Goal: Book appointment/travel/reservation

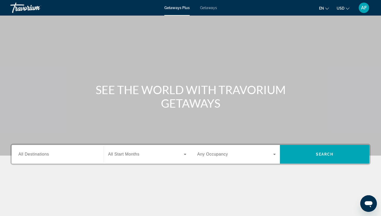
click at [348, 10] on button "USD USD ($) MXN (Mex$) CAD (Can$) GBP (£) EUR (€) AUD (A$) NZD (NZ$) CNY (CN¥)" at bounding box center [343, 8] width 13 height 8
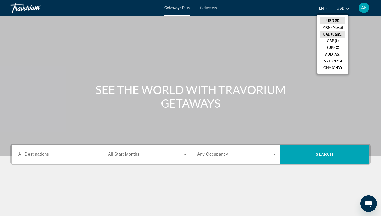
click at [331, 33] on button "CAD (Can$)" at bounding box center [333, 34] width 26 height 7
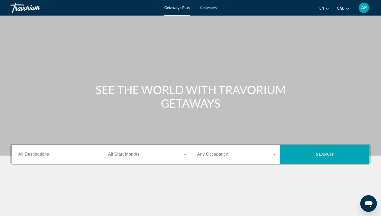
click at [49, 153] on input "Destination All Destinations" at bounding box center [57, 154] width 79 height 6
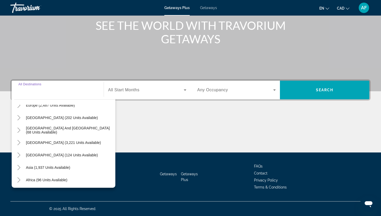
scroll to position [84, 0]
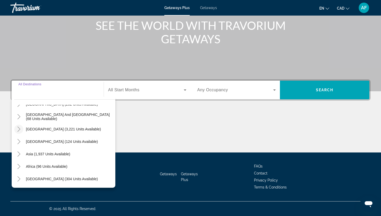
click at [20, 129] on icon "Toggle South America (3,221 units available)" at bounding box center [18, 129] width 5 height 5
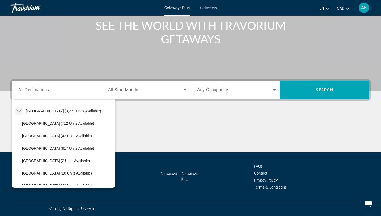
click at [20, 110] on icon "Toggle South America (3,221 units available)" at bounding box center [18, 110] width 5 height 5
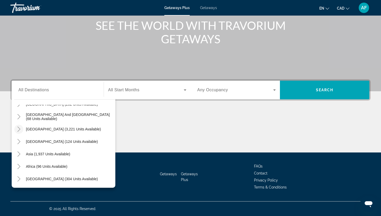
click at [20, 129] on icon "Toggle South America (3,221 units available)" at bounding box center [18, 129] width 3 height 5
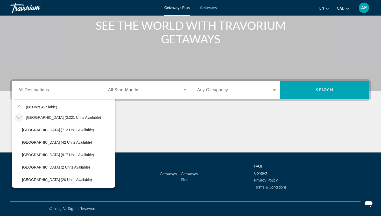
click at [19, 118] on icon "Toggle South America (3,221 units available)" at bounding box center [18, 117] width 5 height 3
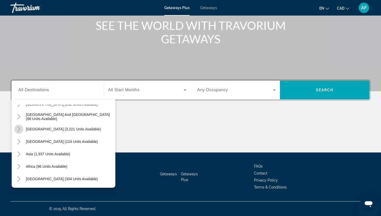
scroll to position [84, 0]
click at [20, 131] on icon "Toggle South America (3,221 units available)" at bounding box center [18, 129] width 5 height 5
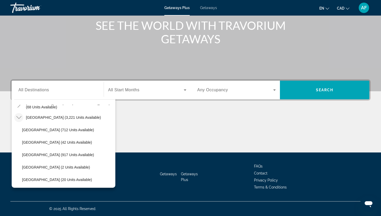
click at [20, 120] on icon "Toggle South America (3,221 units available)" at bounding box center [18, 117] width 5 height 5
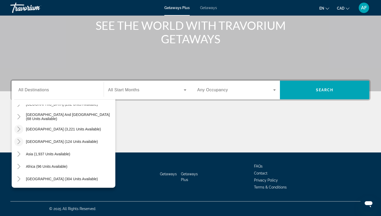
click at [21, 141] on icon "Toggle Central America (124 units available)" at bounding box center [18, 141] width 5 height 5
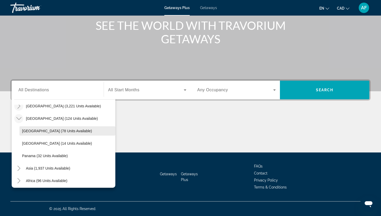
scroll to position [116, 0]
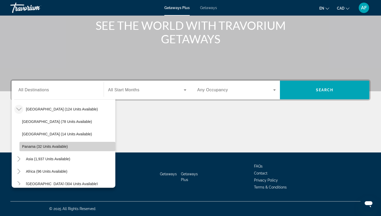
click at [48, 147] on span "Panama (32 units available)" at bounding box center [45, 146] width 46 height 4
type input "**********"
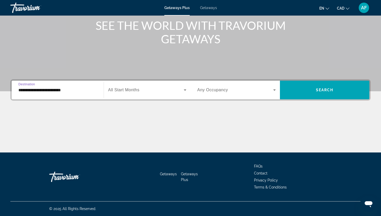
click at [185, 90] on icon "Search widget" at bounding box center [185, 90] width 6 height 6
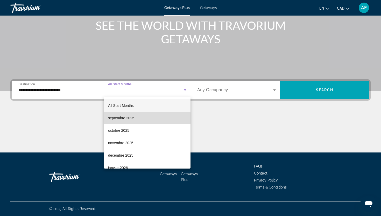
click at [132, 118] on span "septembre 2025" at bounding box center [121, 118] width 26 height 6
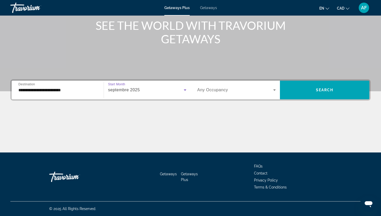
click at [274, 90] on icon "Search widget" at bounding box center [274, 90] width 6 height 6
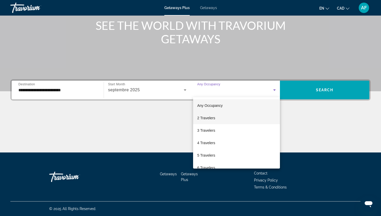
click at [224, 118] on mat-option "2 Travelers" at bounding box center [236, 118] width 87 height 12
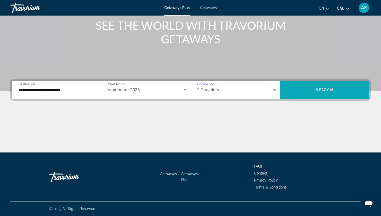
click at [333, 88] on span "Search widget" at bounding box center [324, 90] width 89 height 12
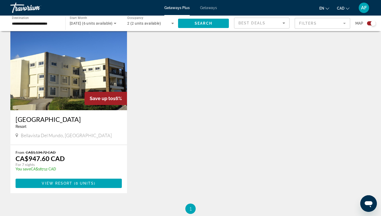
scroll to position [183, 0]
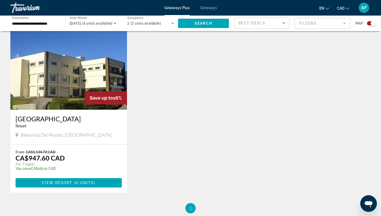
click at [206, 7] on span "Getaways" at bounding box center [208, 8] width 17 height 4
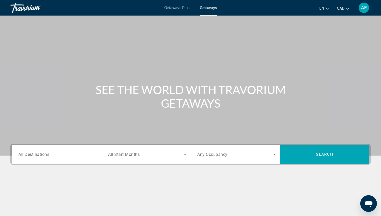
click at [45, 154] on span "All Destinations" at bounding box center [33, 154] width 31 height 5
click at [45, 154] on input "Destination All Destinations" at bounding box center [57, 154] width 79 height 6
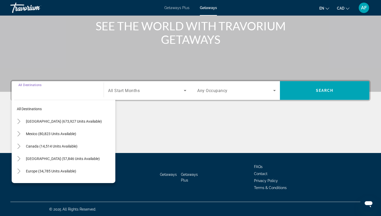
scroll to position [64, 0]
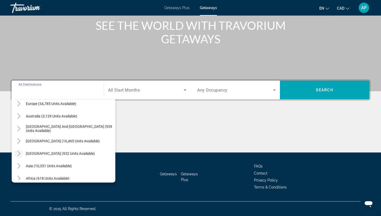
click at [20, 154] on icon "Toggle Central America (932 units available)" at bounding box center [18, 153] width 5 height 5
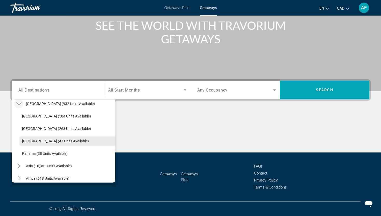
scroll to position [118, 0]
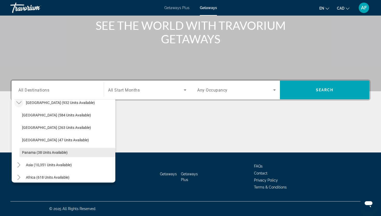
click at [60, 153] on span "Panama (38 units available)" at bounding box center [45, 152] width 46 height 4
type input "**********"
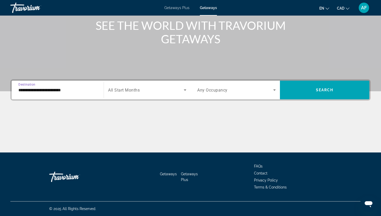
click at [186, 88] on icon "Search widget" at bounding box center [185, 90] width 6 height 6
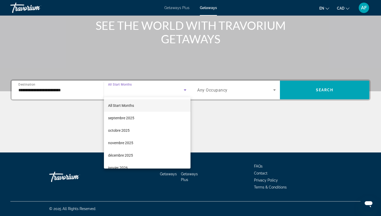
click at [83, 121] on div at bounding box center [190, 108] width 381 height 216
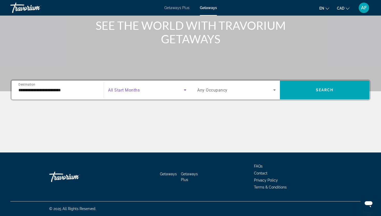
click at [186, 90] on icon "Search widget" at bounding box center [185, 89] width 3 height 1
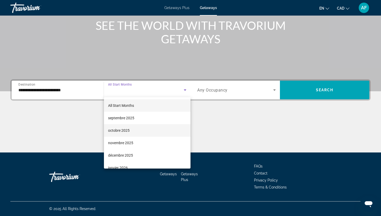
click at [127, 129] on span "octobre 2025" at bounding box center [119, 130] width 22 height 6
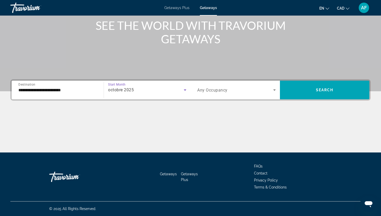
click at [275, 92] on icon "Search widget" at bounding box center [274, 90] width 6 height 6
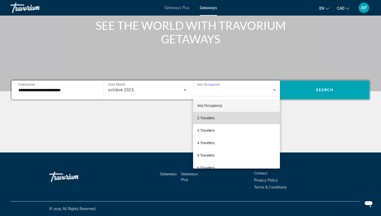
click at [216, 116] on mat-option "2 Travelers" at bounding box center [236, 118] width 87 height 12
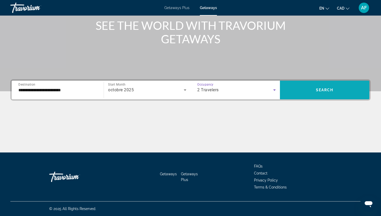
click at [327, 87] on span "Search widget" at bounding box center [324, 90] width 89 height 12
